Goal: Navigation & Orientation: Find specific page/section

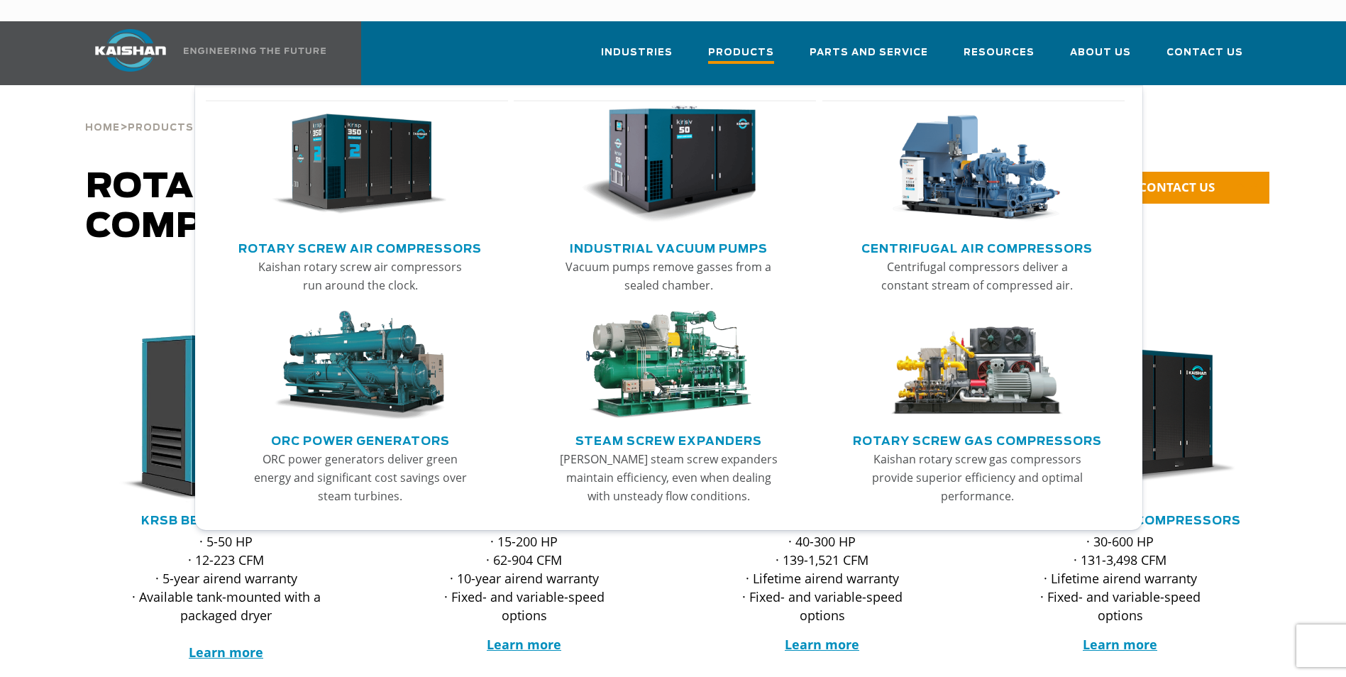
click at [751, 45] on span "Products" at bounding box center [741, 54] width 66 height 19
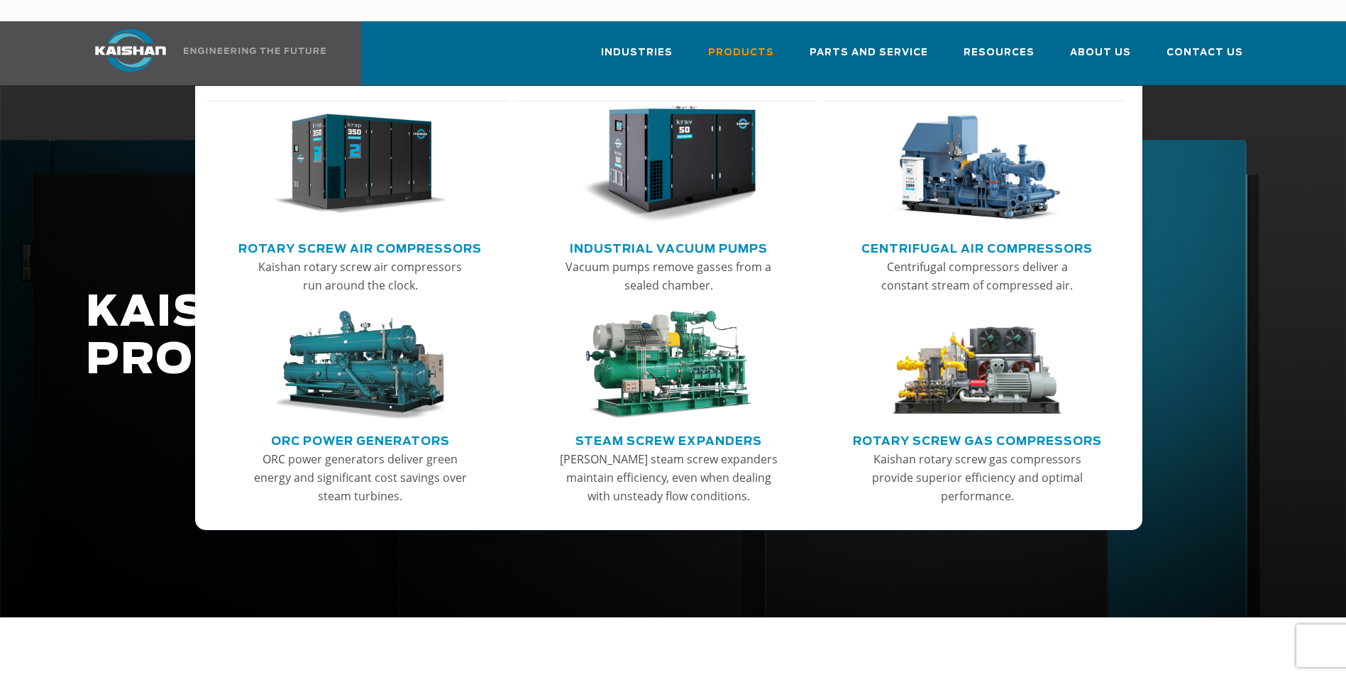
click at [338, 236] on link "Rotary Screw Air Compressors" at bounding box center [359, 246] width 243 height 21
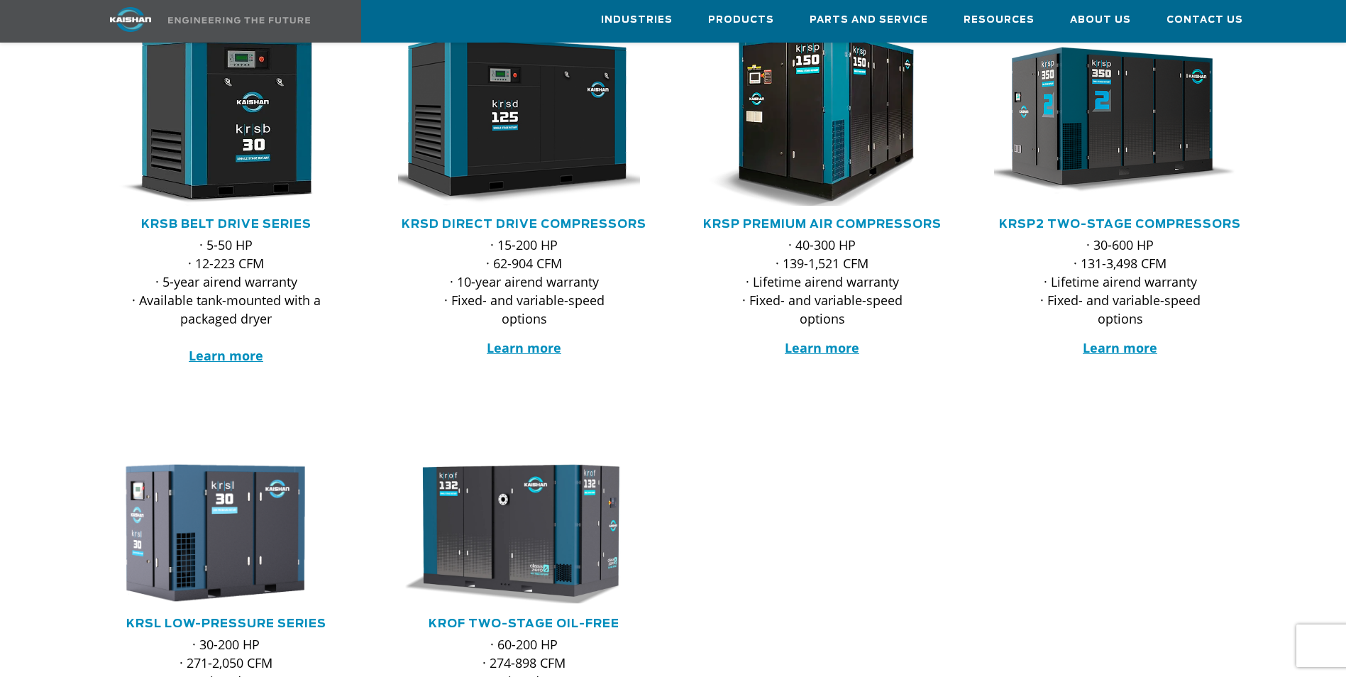
scroll to position [284, 0]
